Goal: Task Accomplishment & Management: Complete application form

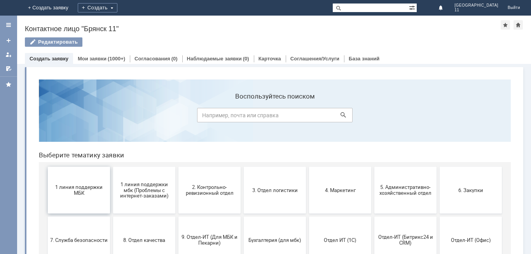
click at [88, 202] on button "1 линия поддержки МБК" at bounding box center [79, 189] width 62 height 47
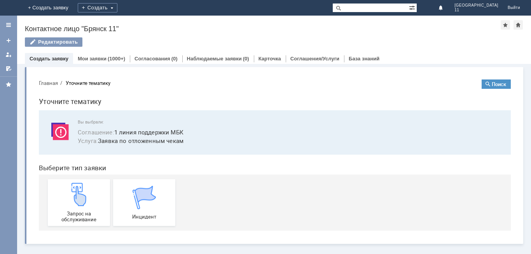
click at [88, 202] on img at bounding box center [78, 193] width 23 height 23
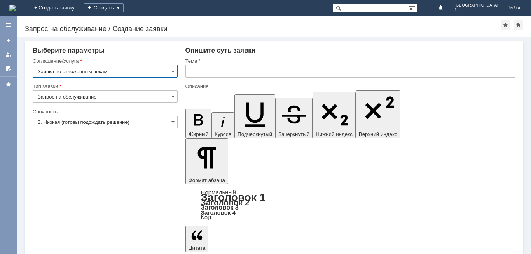
click at [208, 64] on div "Тема" at bounding box center [351, 61] width 330 height 7
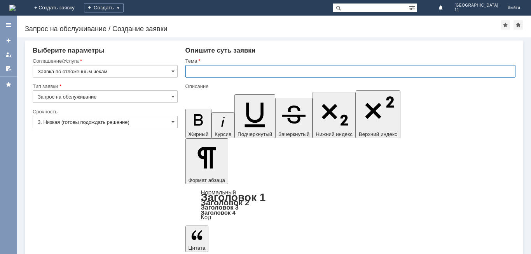
click at [212, 67] on input "text" at bounding box center [351, 71] width 330 height 12
drag, startPoint x: 232, startPoint y: 70, endPoint x: 155, endPoint y: 75, distance: 76.7
type input "Отложенные чеки"
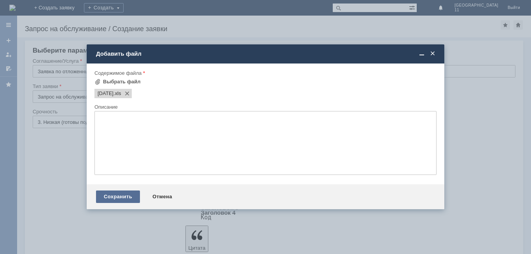
click at [130, 194] on div "Сохранить" at bounding box center [118, 196] width 44 height 12
